Goal: Find specific page/section

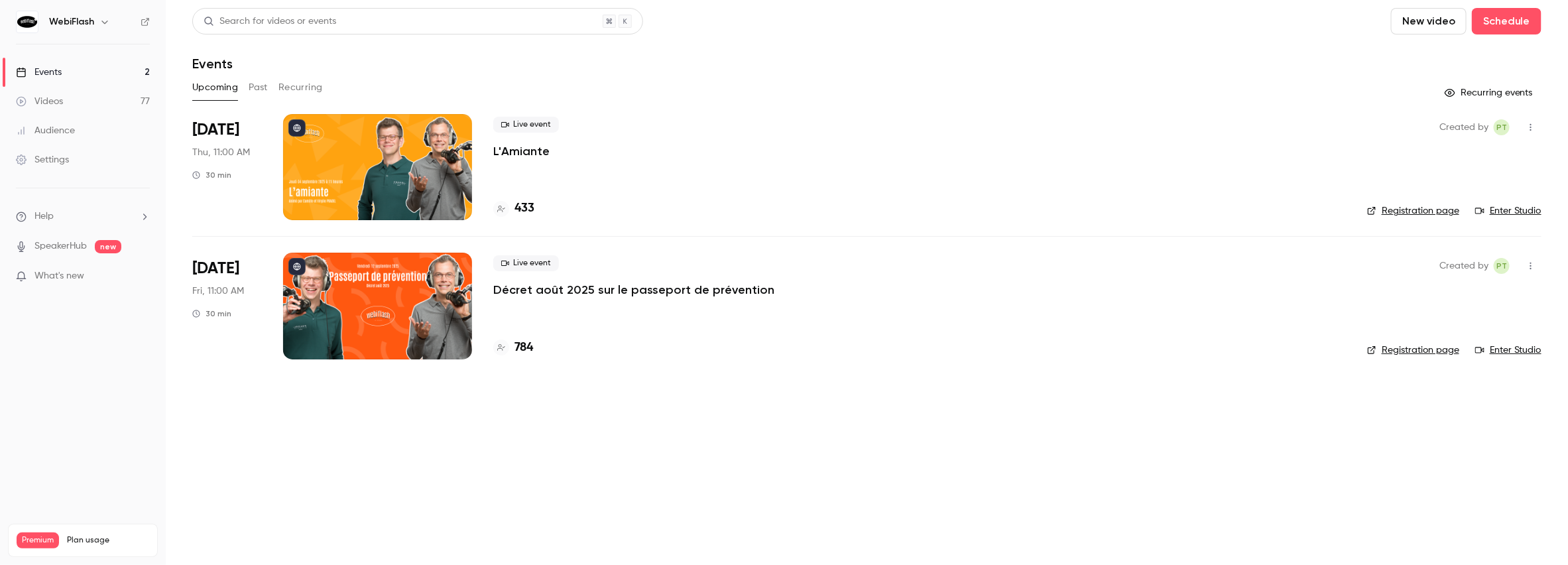
click at [586, 291] on p "Décret août 2025 sur le passeport de prévention" at bounding box center [633, 289] width 281 height 16
